Goal: Task Accomplishment & Management: Use online tool/utility

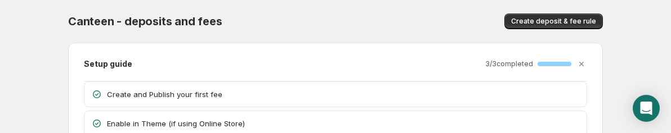
click at [647, 110] on icon "Open Intercom Messenger" at bounding box center [646, 109] width 12 height 14
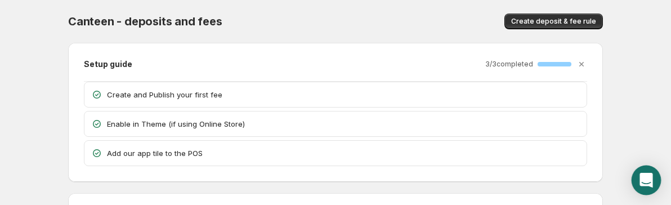
click at [646, 181] on icon "Open Intercom Messenger" at bounding box center [645, 180] width 13 height 15
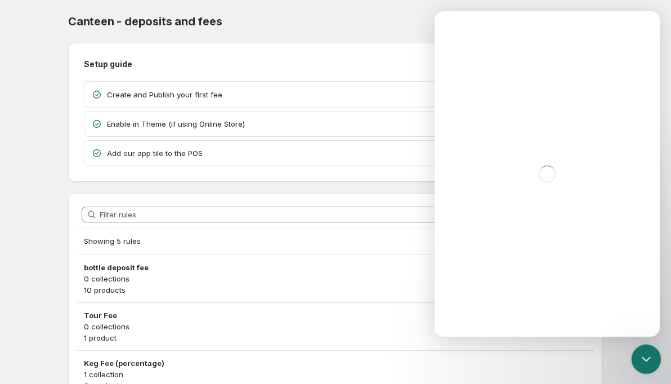
click at [643, 204] on icon "Close Intercom Messenger" at bounding box center [645, 358] width 14 height 14
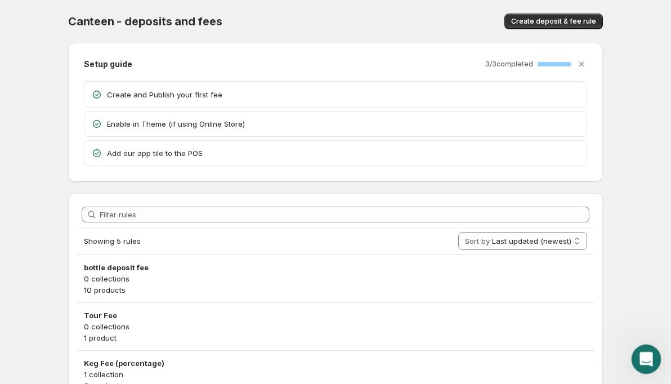
click at [642, 204] on icon "Open Intercom Messenger" at bounding box center [644, 357] width 19 height 19
click at [649, 360] on icon "Open Intercom Messenger" at bounding box center [645, 359] width 13 height 15
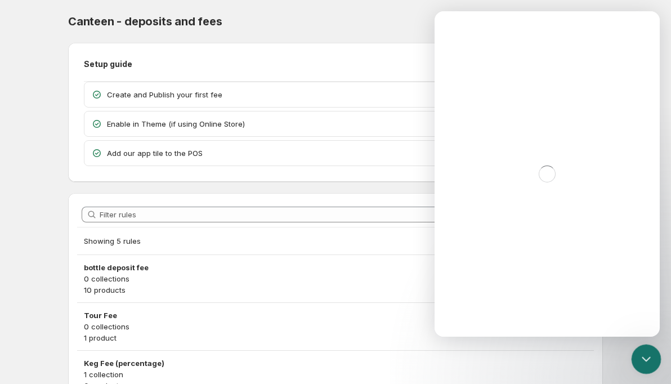
click at [655, 364] on div "Close Intercom Messenger" at bounding box center [644, 357] width 27 height 27
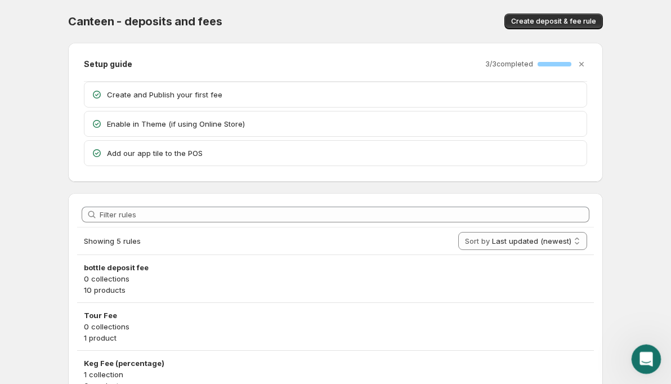
click at [651, 361] on div "Open Intercom Messenger" at bounding box center [644, 357] width 37 height 37
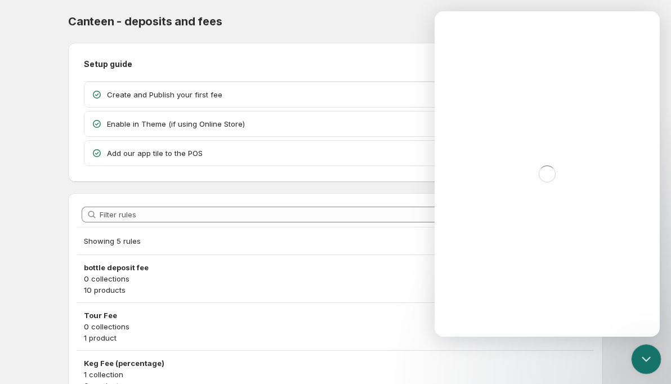
click at [651, 361] on icon "Close Intercom Messenger" at bounding box center [645, 358] width 14 height 14
